Goal: Task Accomplishment & Management: Use online tool/utility

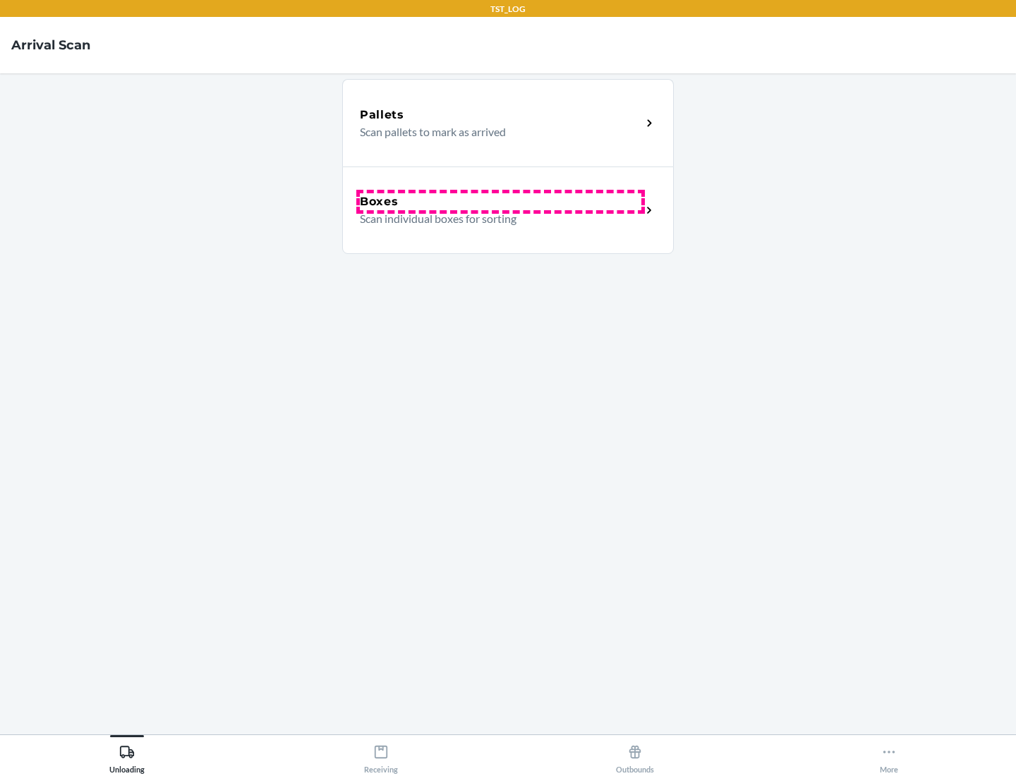
click at [500, 202] on div "Boxes" at bounding box center [500, 201] width 281 height 17
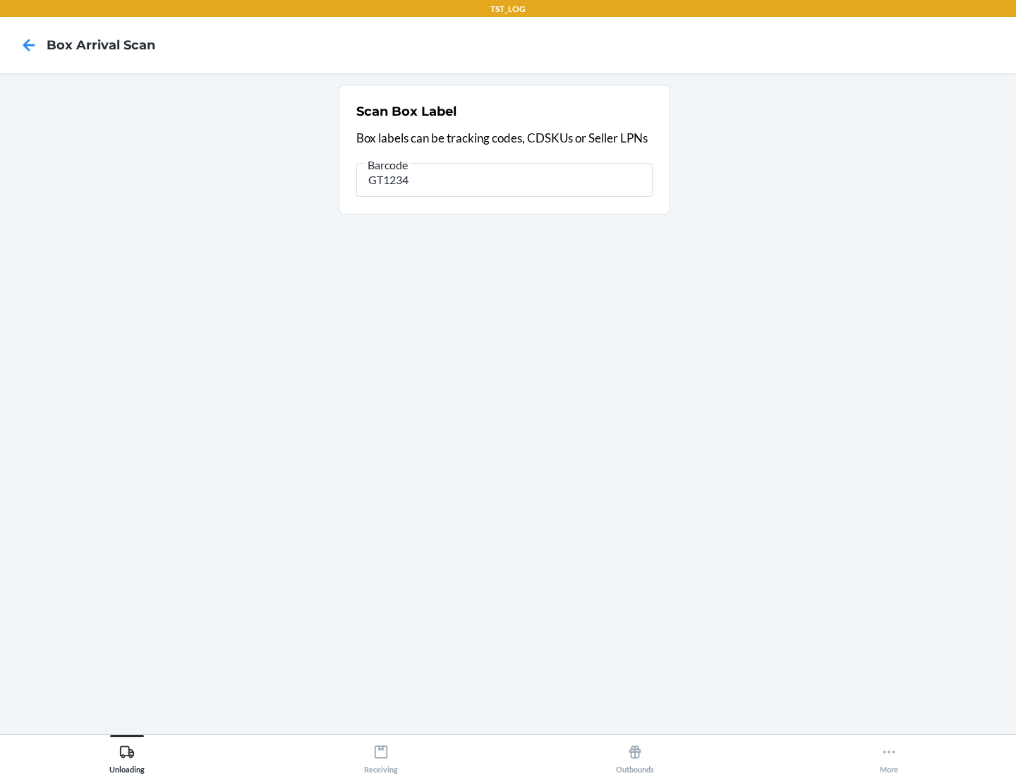
type input "GT1234"
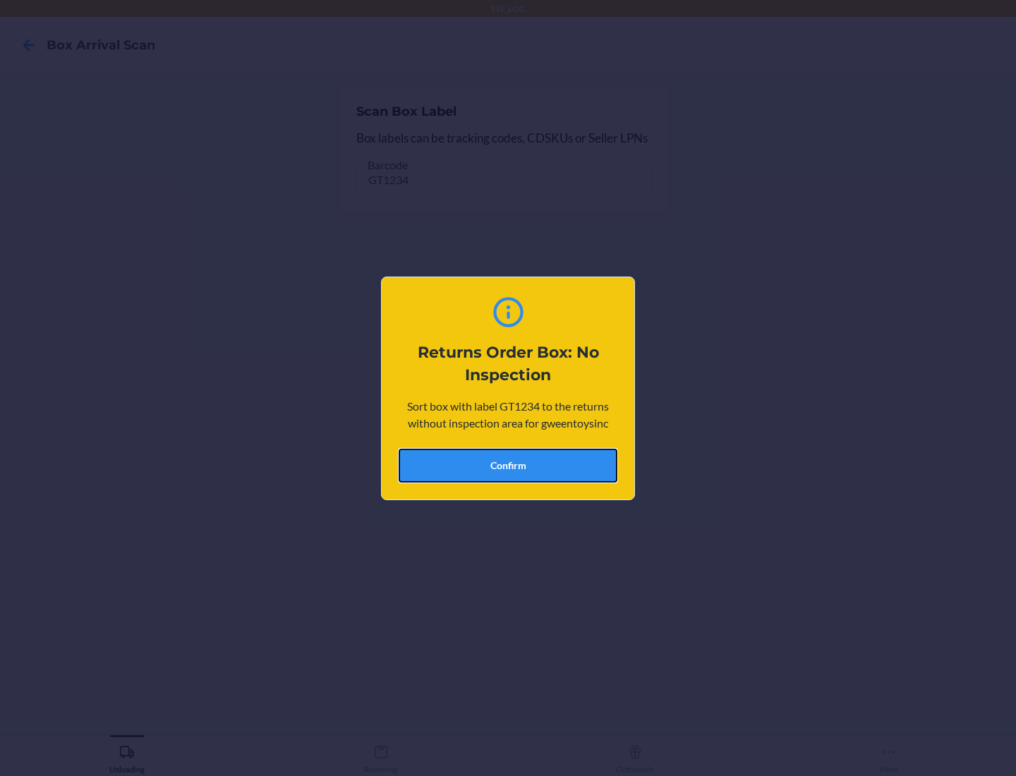
click at [508, 465] on button "Confirm" at bounding box center [508, 466] width 219 height 34
